Goal: Entertainment & Leisure: Consume media (video, audio)

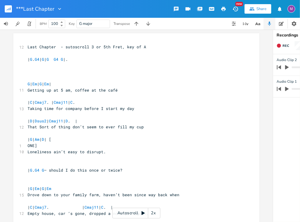
scroll to position [0, 12]
click at [137, 24] on icon "button" at bounding box center [136, 24] width 6 height 6
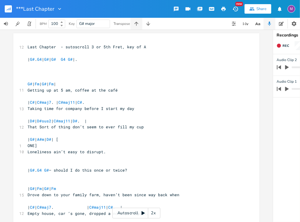
click at [137, 24] on icon "button" at bounding box center [136, 24] width 6 height 6
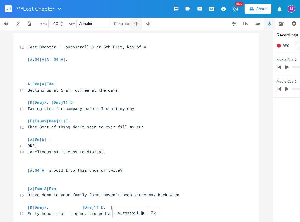
click at [137, 24] on icon "button" at bounding box center [136, 24] width 6 height 6
click at [138, 24] on icon "button" at bounding box center [136, 24] width 6 height 6
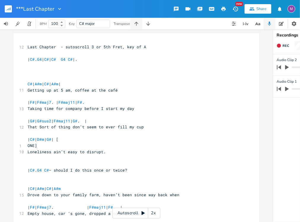
click at [138, 24] on icon "button" at bounding box center [136, 24] width 6 height 6
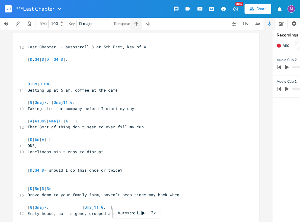
click at [138, 24] on icon "button" at bounding box center [136, 24] width 6 height 6
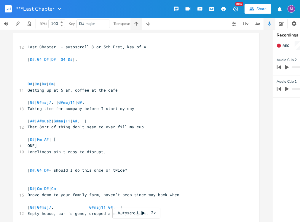
click at [138, 24] on icon "button" at bounding box center [136, 24] width 6 height 6
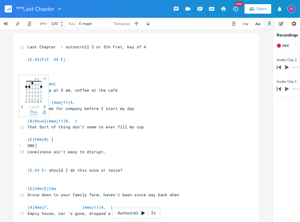
click at [34, 113] on button "Play" at bounding box center [34, 112] width 8 height 5
click at [33, 113] on button "Play" at bounding box center [34, 112] width 8 height 5
click at [147, 25] on icon "button" at bounding box center [148, 24] width 6 height 6
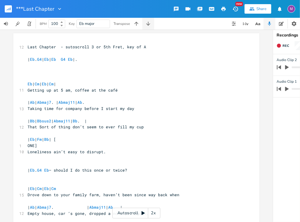
click at [147, 25] on icon "button" at bounding box center [148, 24] width 4 height 4
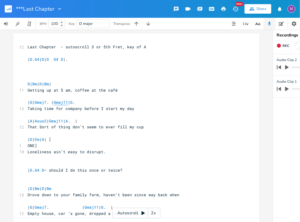
click at [68, 102] on span "Gmaj11" at bounding box center [61, 102] width 14 height 6
